Goal: Task Accomplishment & Management: Complete application form

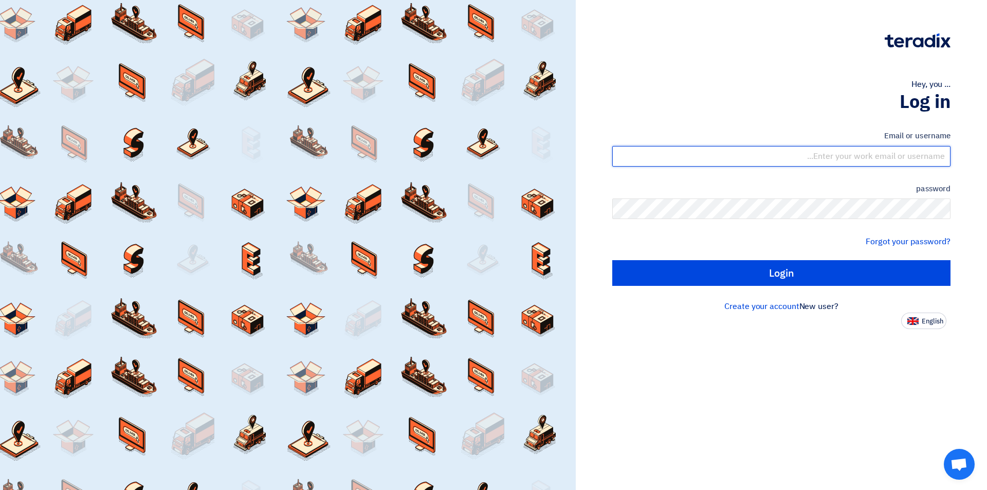
type input "[EMAIL_ADDRESS][DOMAIN_NAME]"
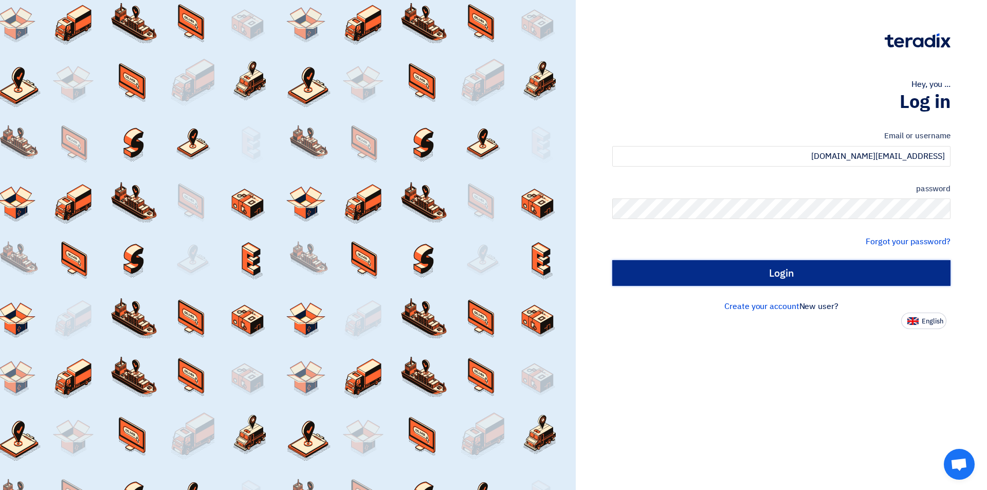
click at [752, 273] on input "Login" at bounding box center [781, 273] width 338 height 26
type input "Sign in"
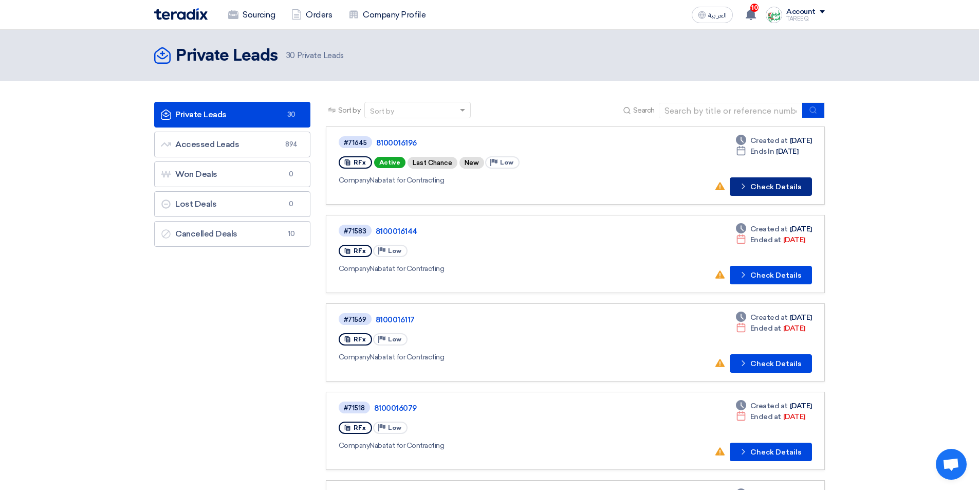
click at [778, 189] on button "Check details Check Details" at bounding box center [771, 186] width 82 height 18
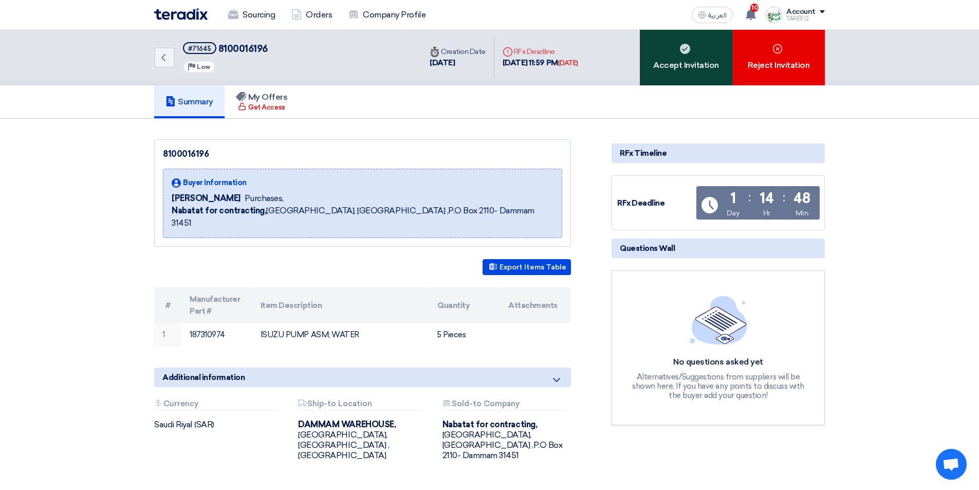
click at [685, 52] on use at bounding box center [685, 49] width 10 height 10
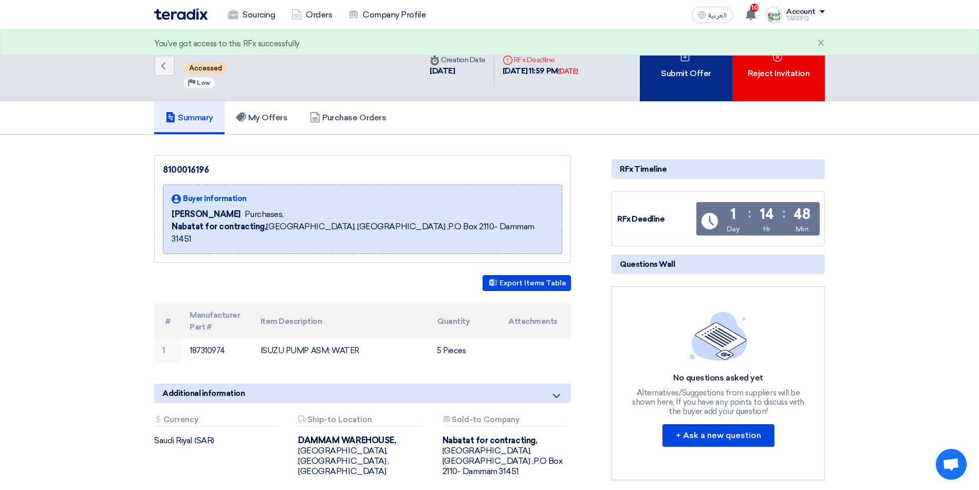
click at [681, 73] on div "Submit Offer" at bounding box center [686, 65] width 92 height 71
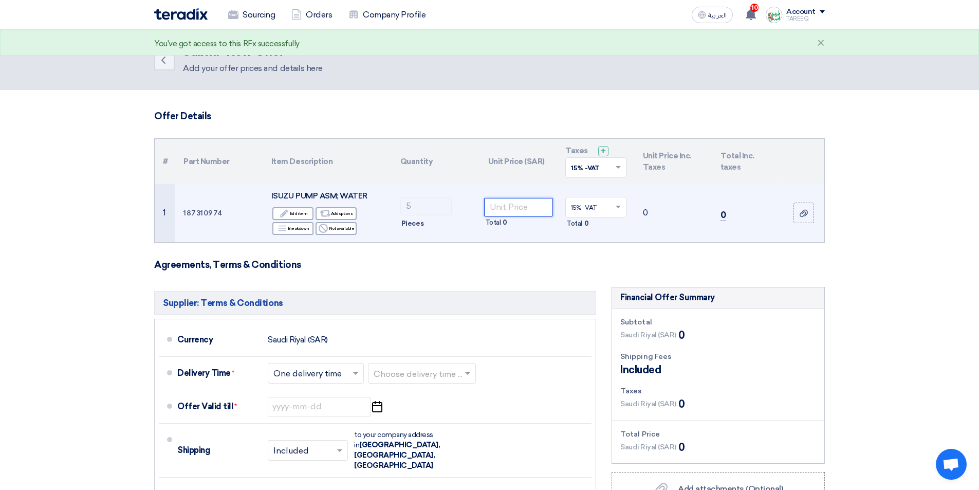
click at [507, 206] on input "number" at bounding box center [518, 207] width 69 height 18
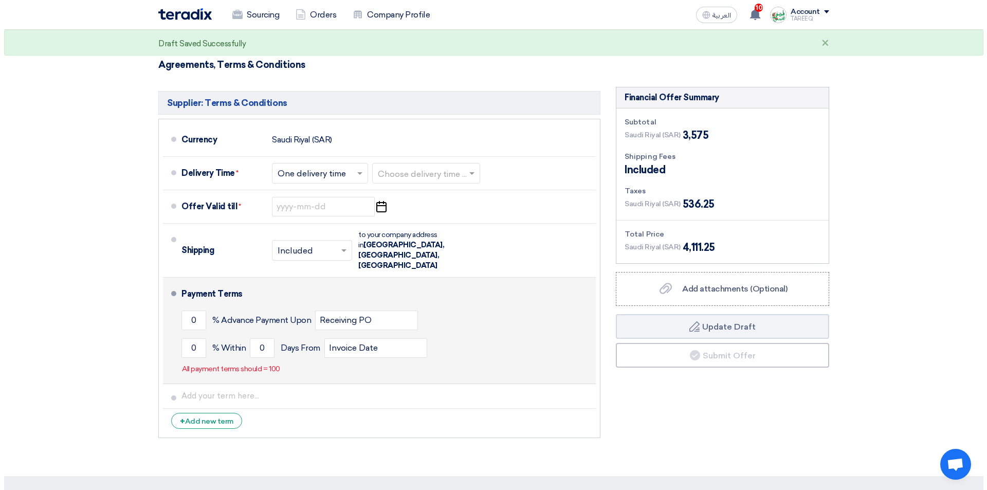
scroll to position [206, 0]
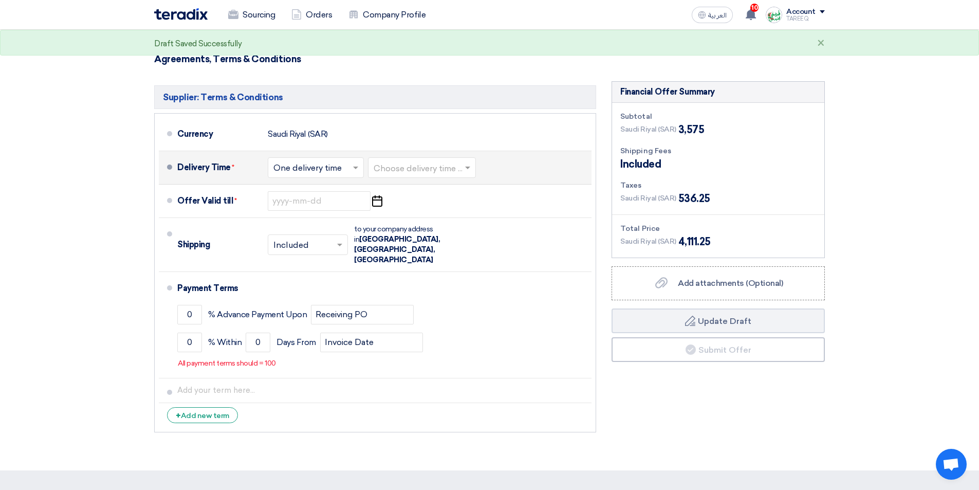
type input "715"
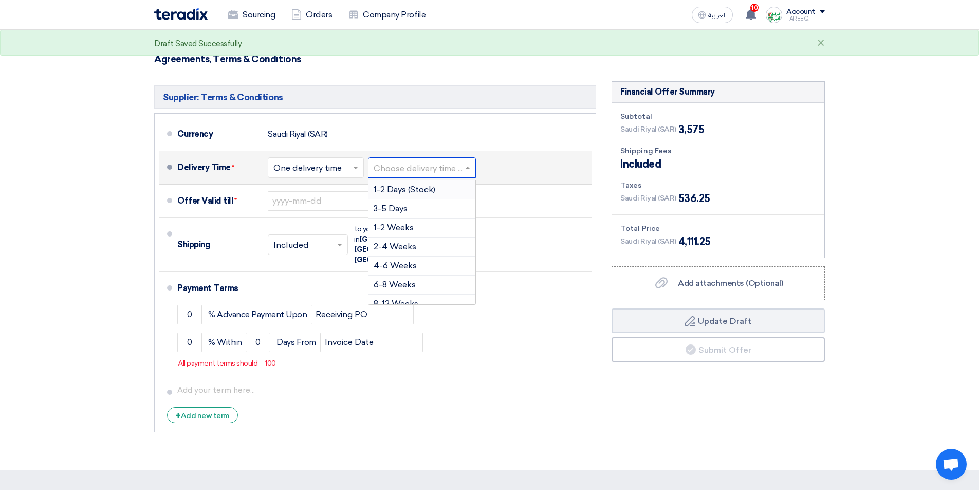
click at [410, 169] on input "text" at bounding box center [423, 168] width 98 height 15
click at [397, 210] on span "3-5 Days" at bounding box center [391, 208] width 34 height 10
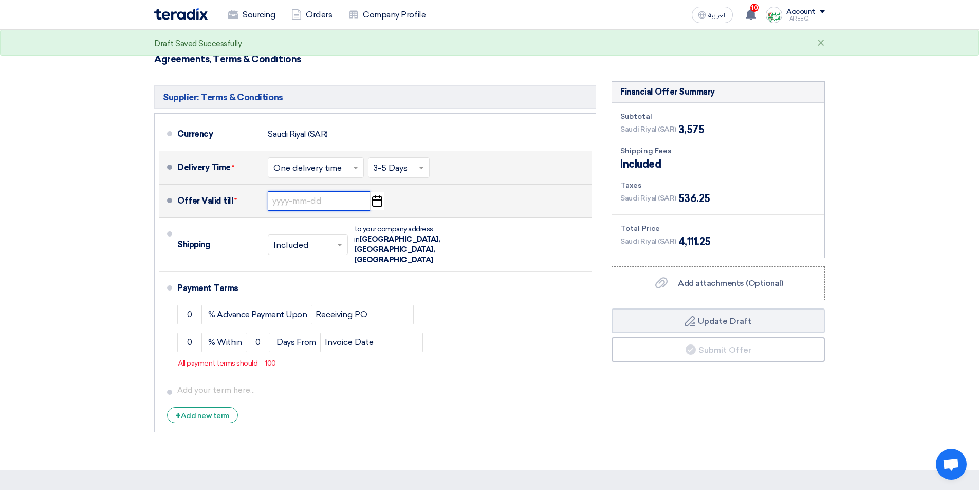
click at [327, 204] on input at bounding box center [319, 201] width 103 height 20
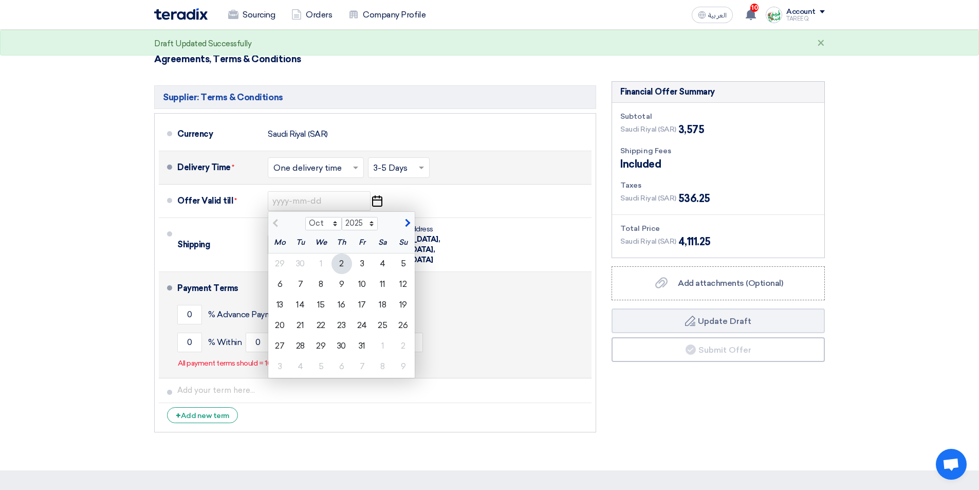
click at [343, 286] on div "9" at bounding box center [341, 284] width 21 height 21
type input "10/9/2025"
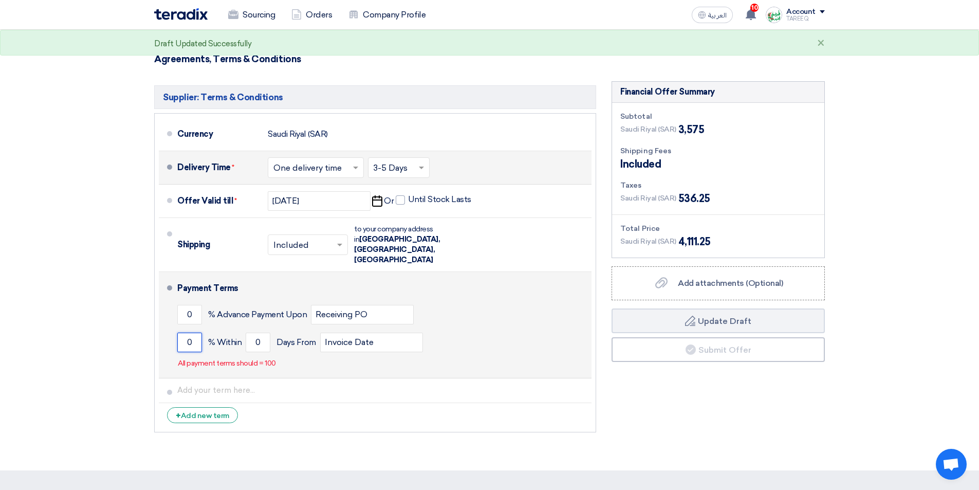
click at [182, 332] on input "0" at bounding box center [189, 342] width 25 height 20
type input "100"
click at [249, 332] on input "0" at bounding box center [258, 342] width 25 height 20
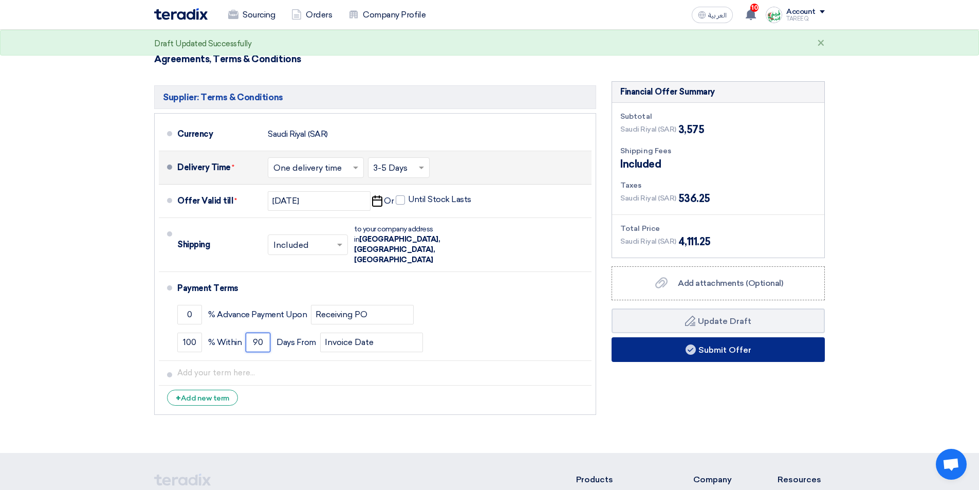
type input "90"
click at [757, 353] on button "Submit Offer" at bounding box center [717, 349] width 213 height 25
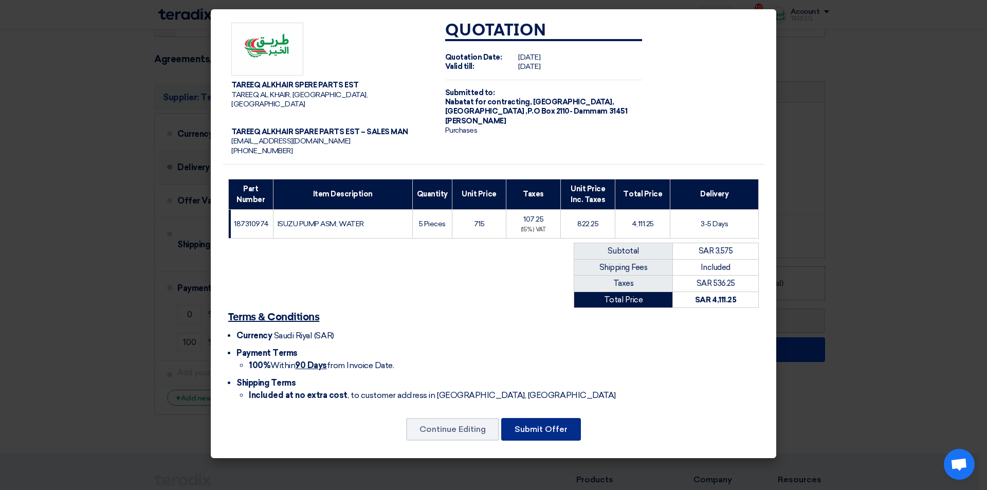
click at [553, 418] on button "Submit Offer" at bounding box center [541, 429] width 80 height 23
